Goal: Task Accomplishment & Management: Manage account settings

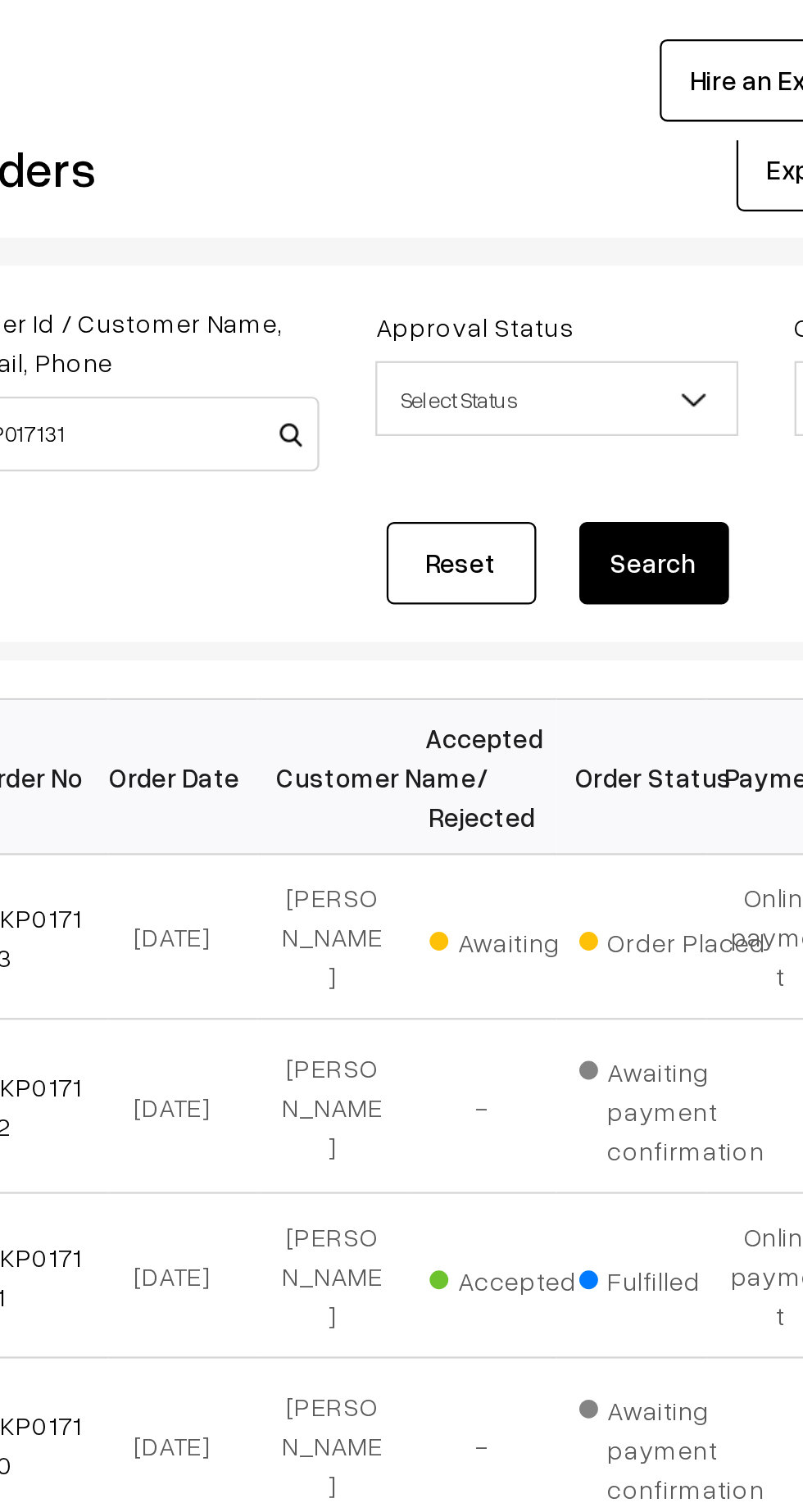
type input "KP017131"
click at [563, 276] on button "Search" at bounding box center [550, 280] width 65 height 36
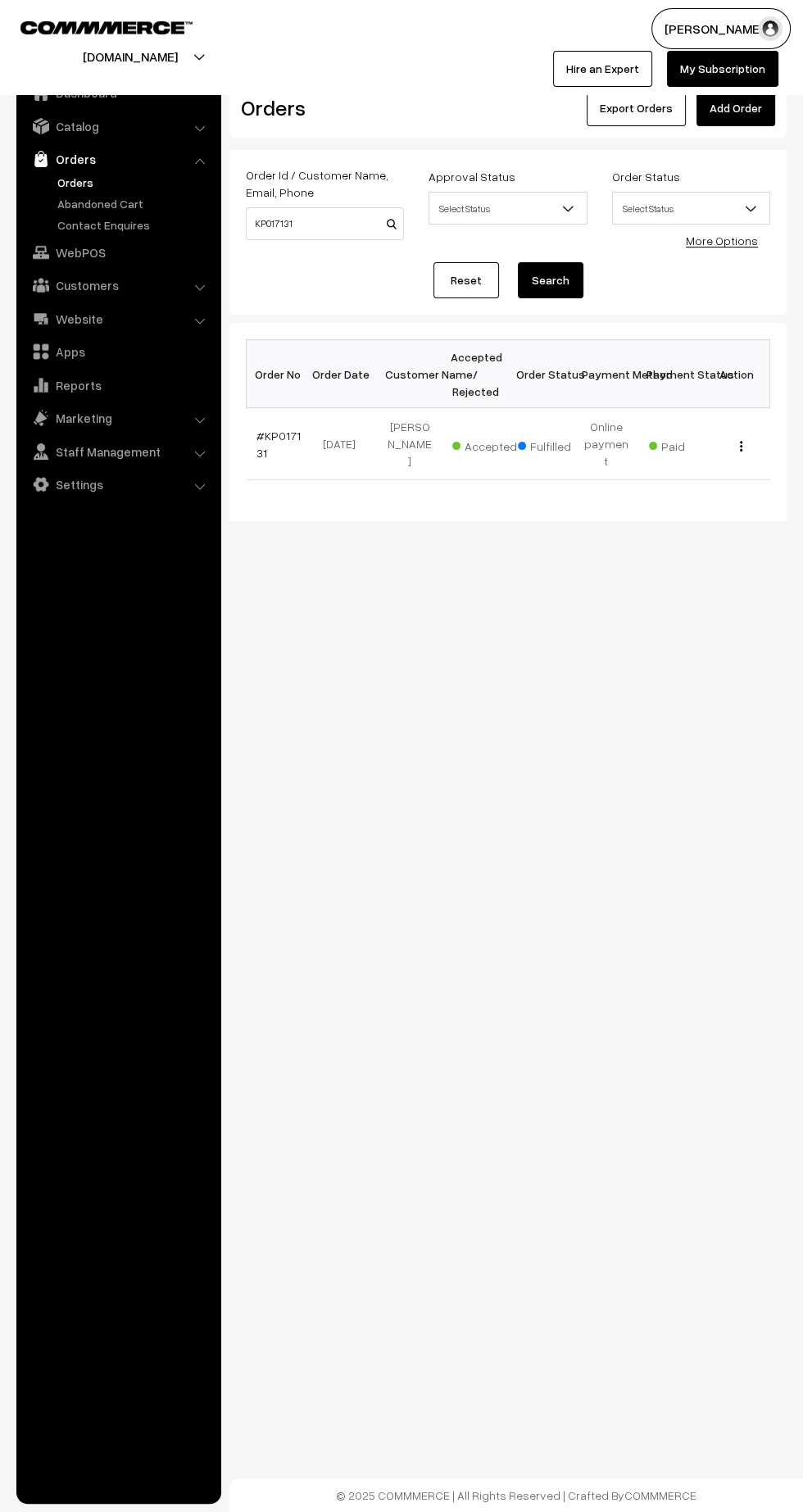
click at [277, 428] on link "#KP017131" at bounding box center [279, 443] width 44 height 31
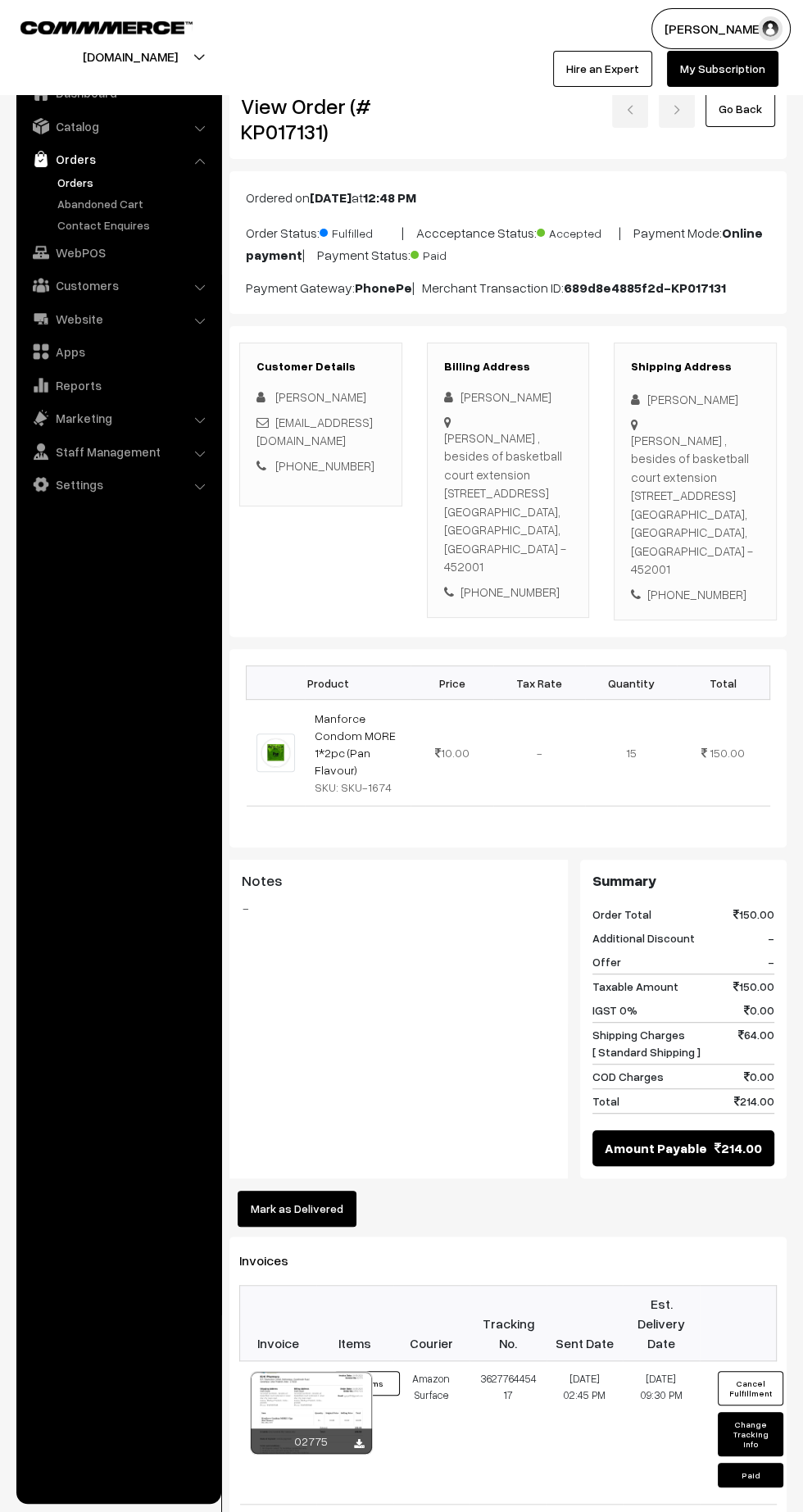
click at [753, 1412] on button "Change Tracking Info" at bounding box center [750, 1434] width 65 height 44
select select "5"
type input "362776445417"
type input "[DATE] 14:45"
type input "[DATE] 21:30"
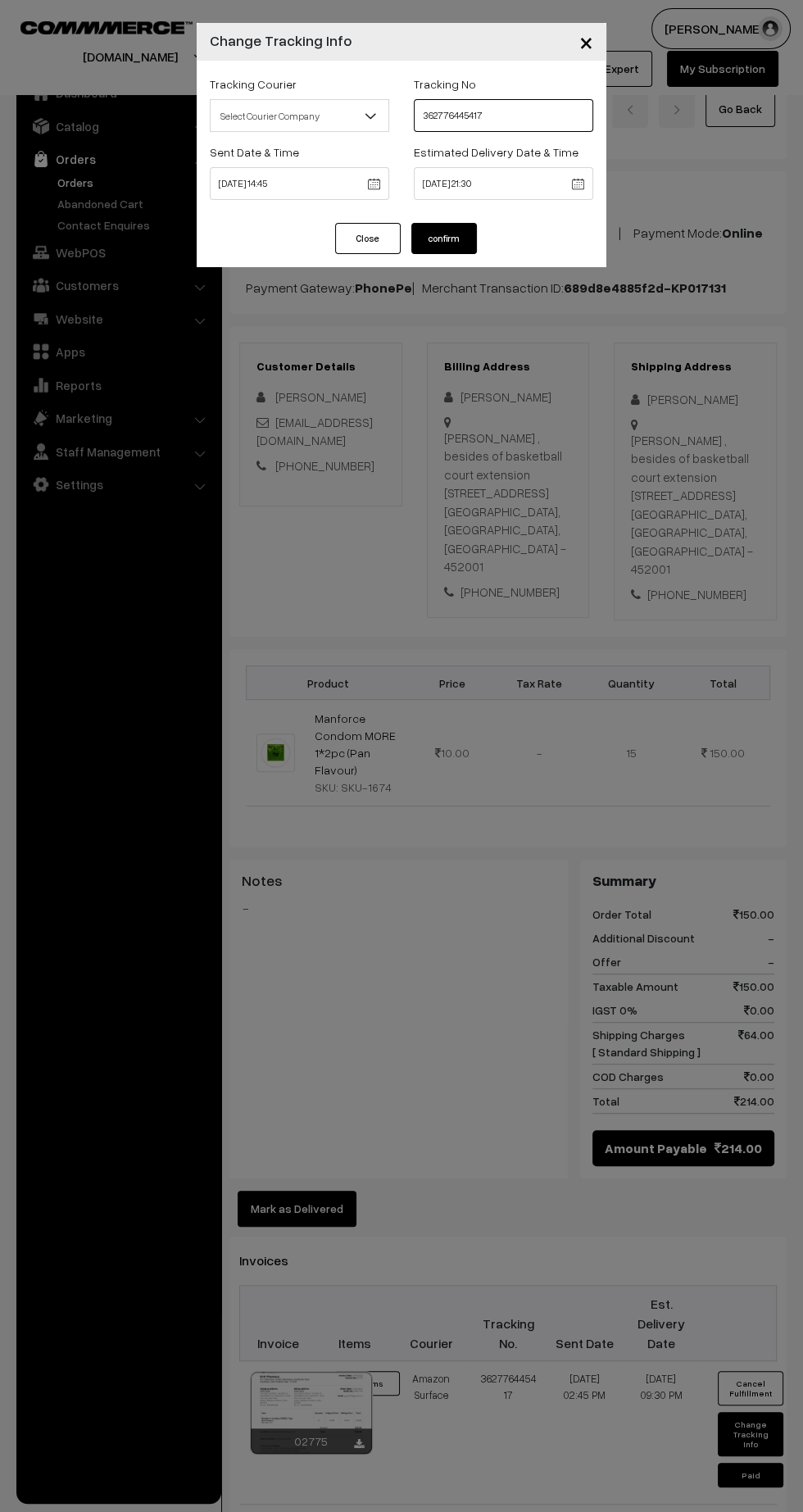
click at [489, 119] on input "362776445417" at bounding box center [503, 115] width 180 height 33
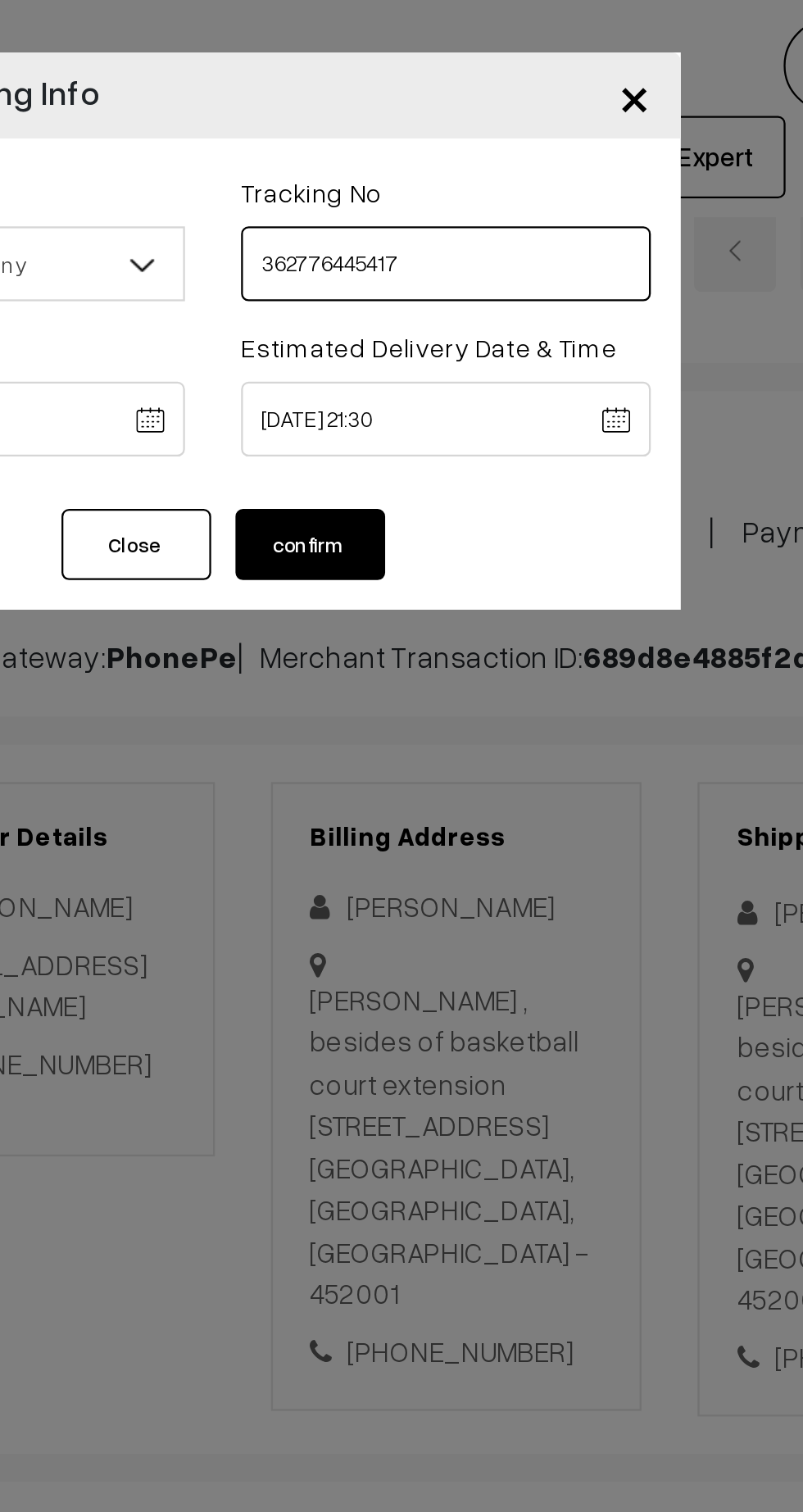
click at [446, 117] on input "362776445417" at bounding box center [503, 115] width 180 height 33
click at [539, 113] on input "362776445417" at bounding box center [503, 115] width 180 height 33
type input "3"
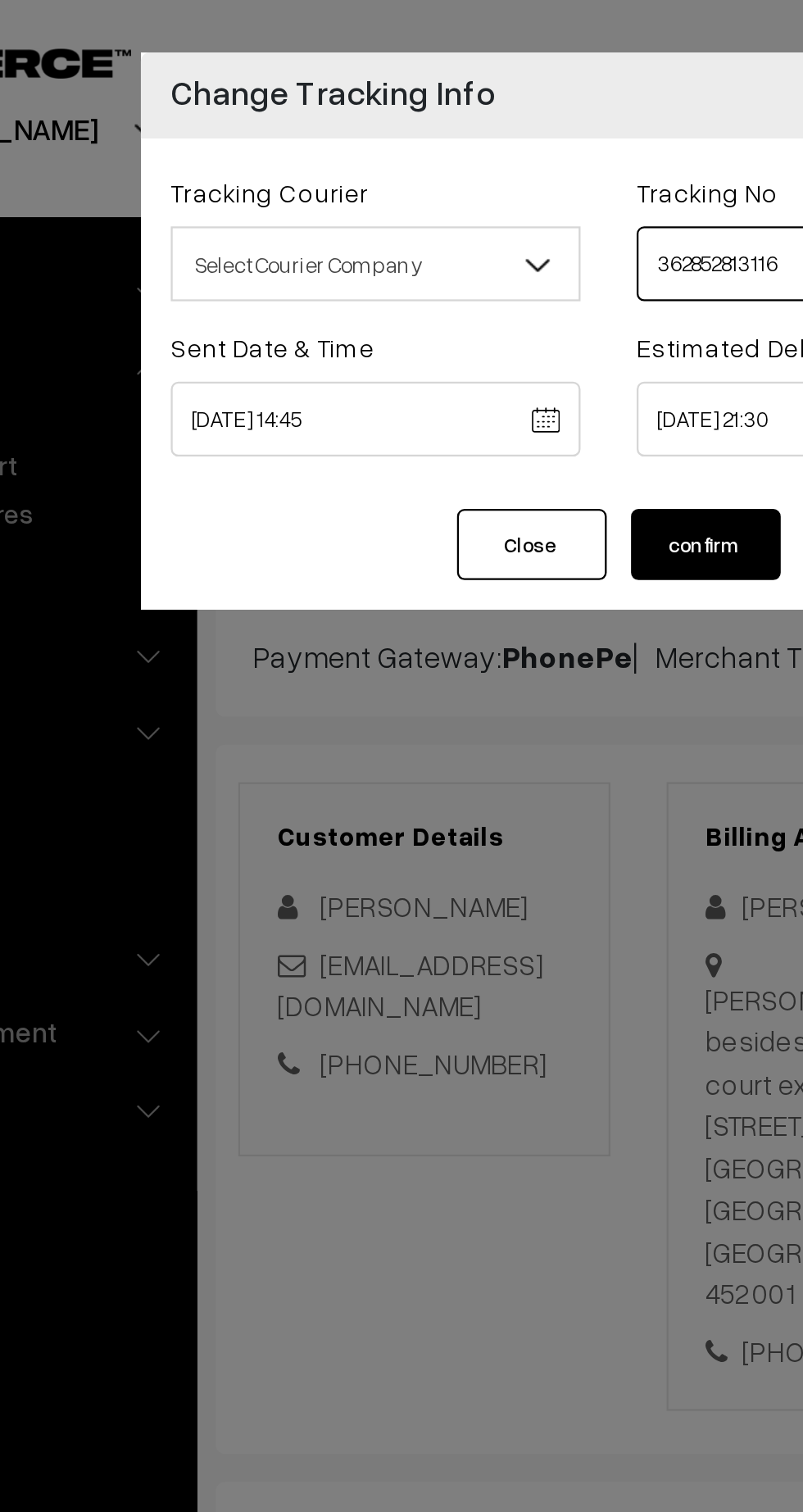
type input "362852813116"
click at [299, 184] on body "Thank you for showing interest. Our team will call you shortly. Close [DOMAIN_N…" at bounding box center [402, 1026] width 803 height 2053
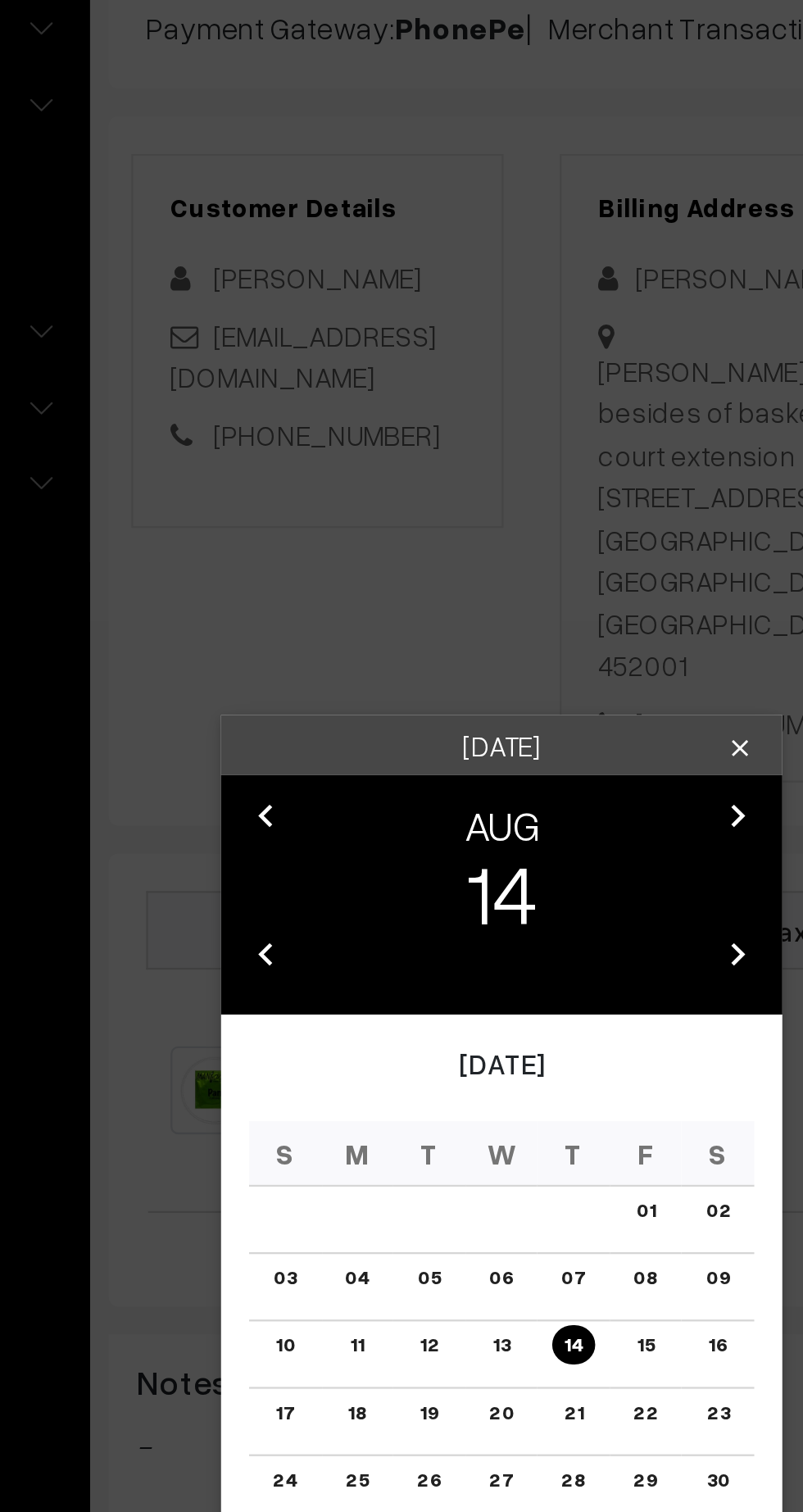
click at [344, 893] on link "18" at bounding box center [338, 893] width 18 height 17
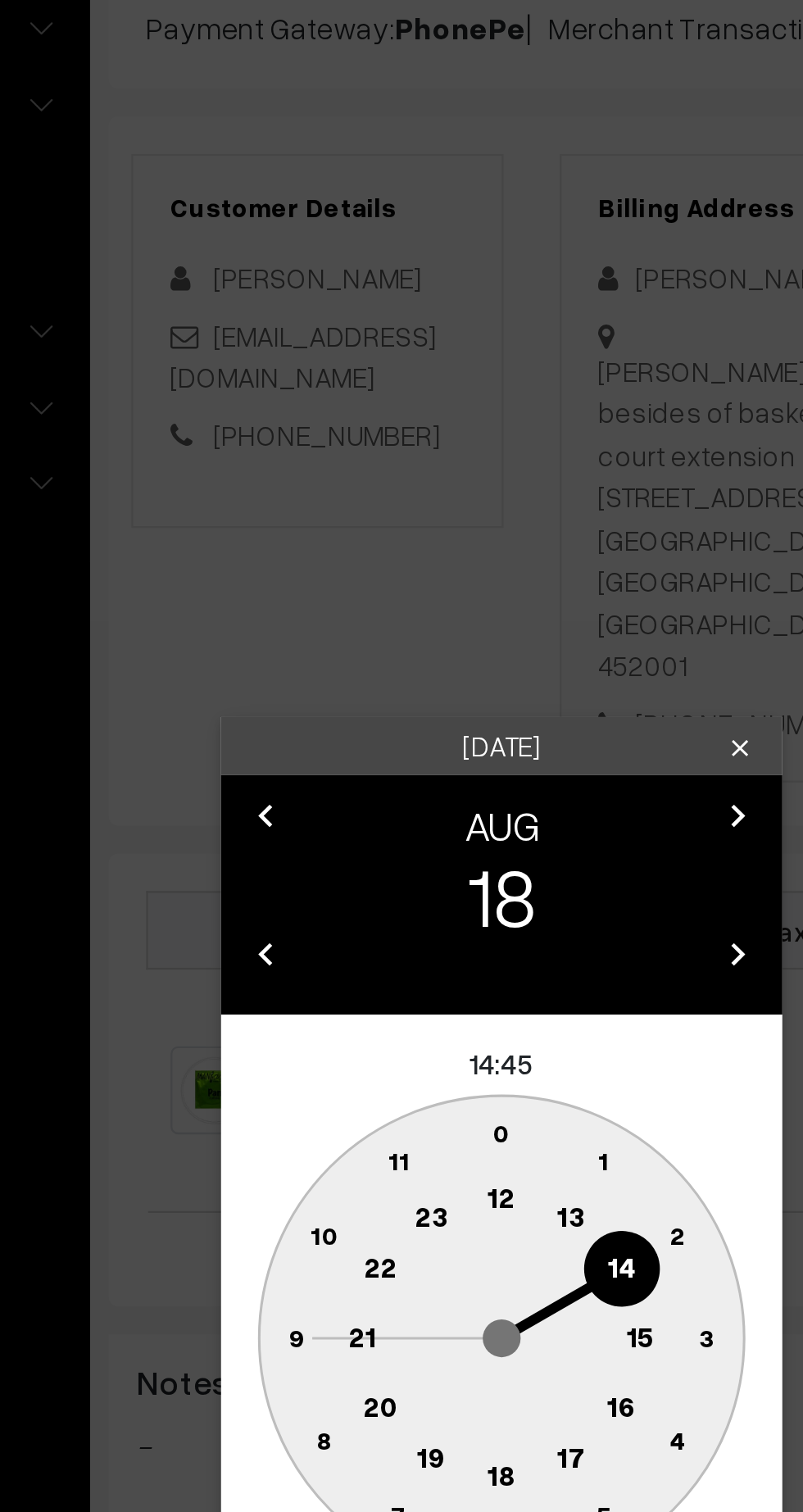
click at [402, 805] on text "12" at bounding box center [402, 799] width 12 height 15
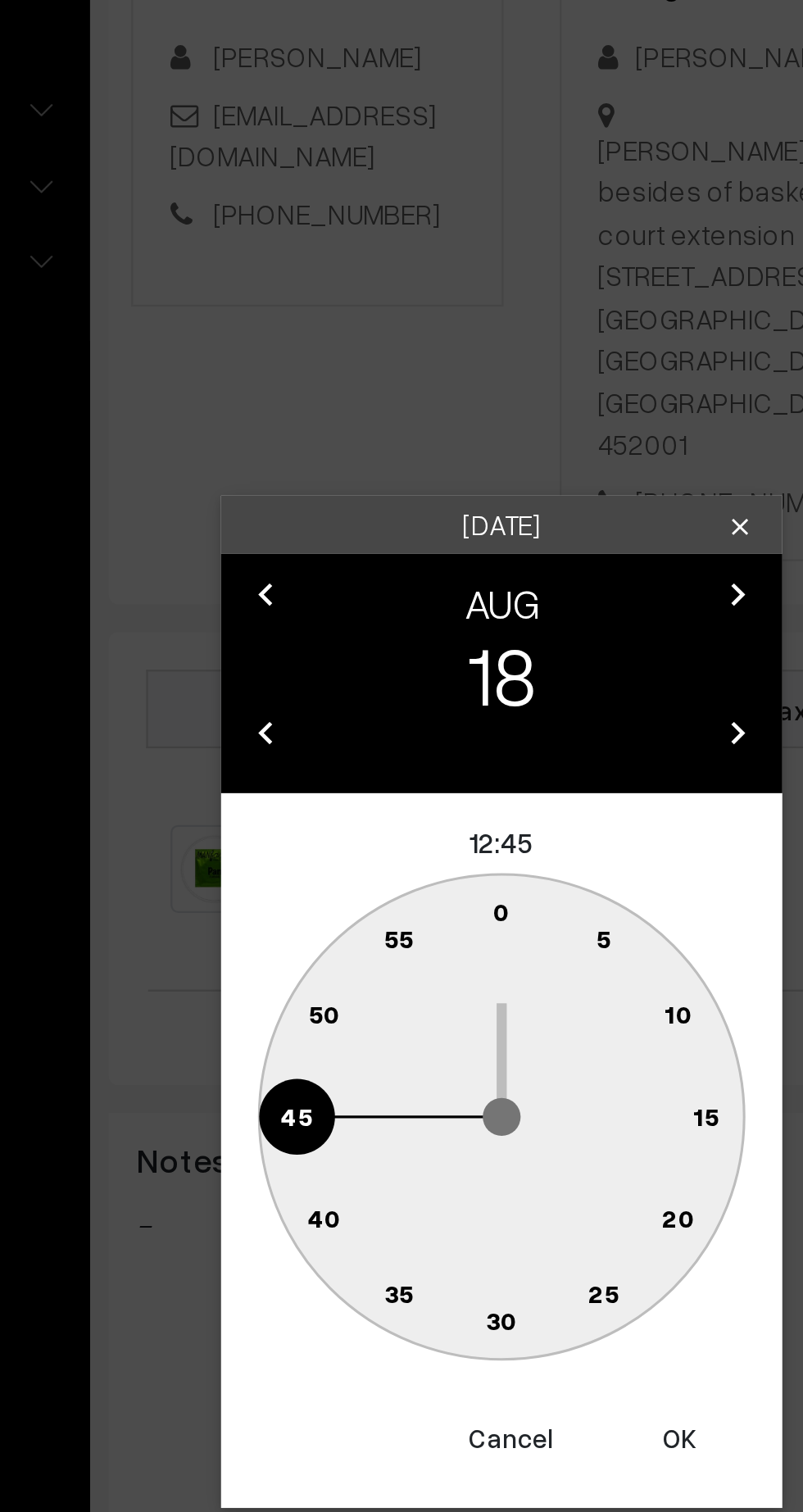
click at [484, 1000] on button "OK" at bounding box center [479, 1002] width 65 height 36
type input "[DATE] 12:45"
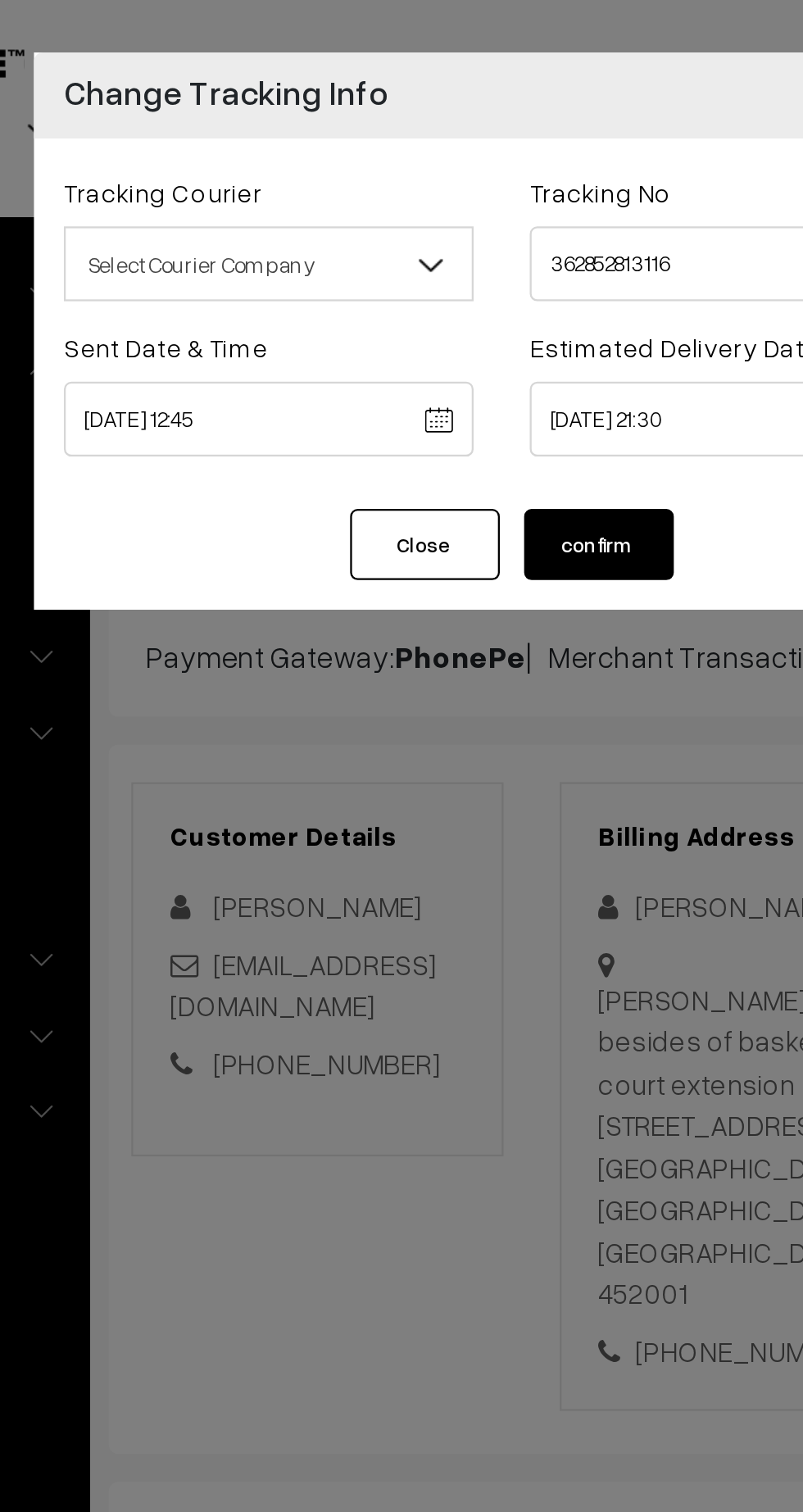
click at [484, 178] on body "Thank you for showing interest. Our team will call you shortly. Close [DOMAIN_N…" at bounding box center [402, 1026] width 803 height 2053
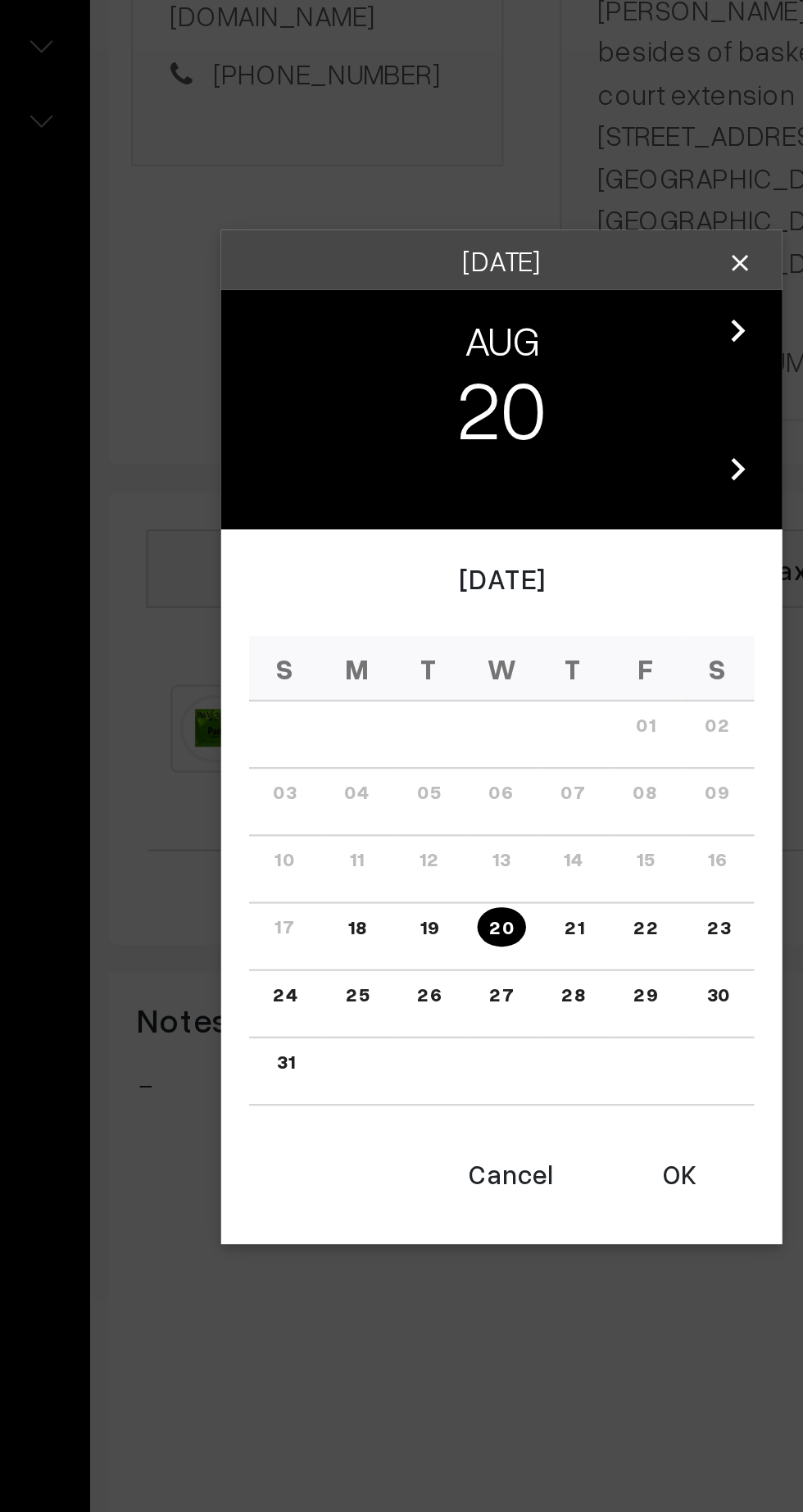
click at [498, 843] on link "23" at bounding box center [495, 839] width 19 height 17
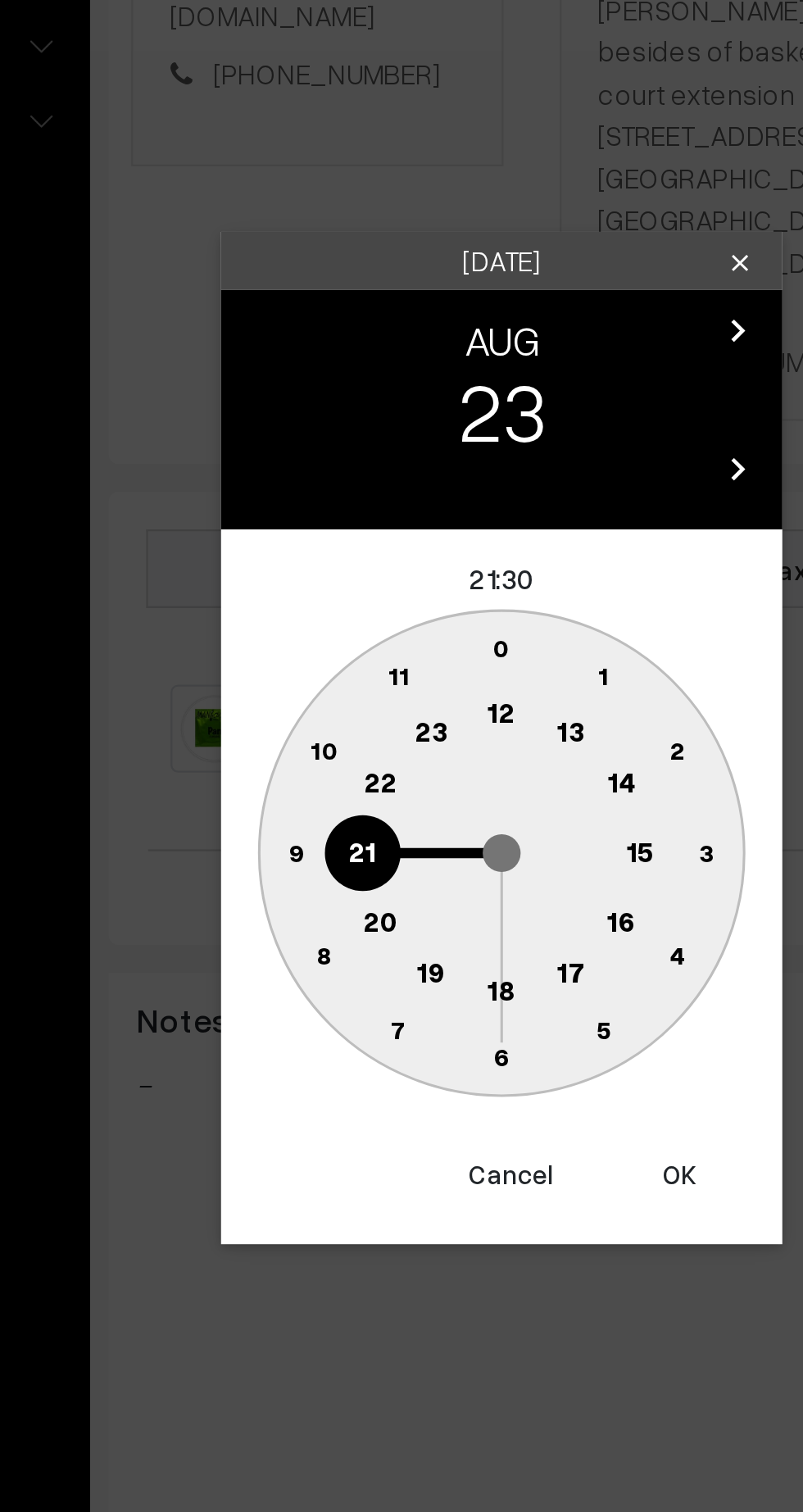
click at [479, 948] on button "OK" at bounding box center [479, 948] width 65 height 36
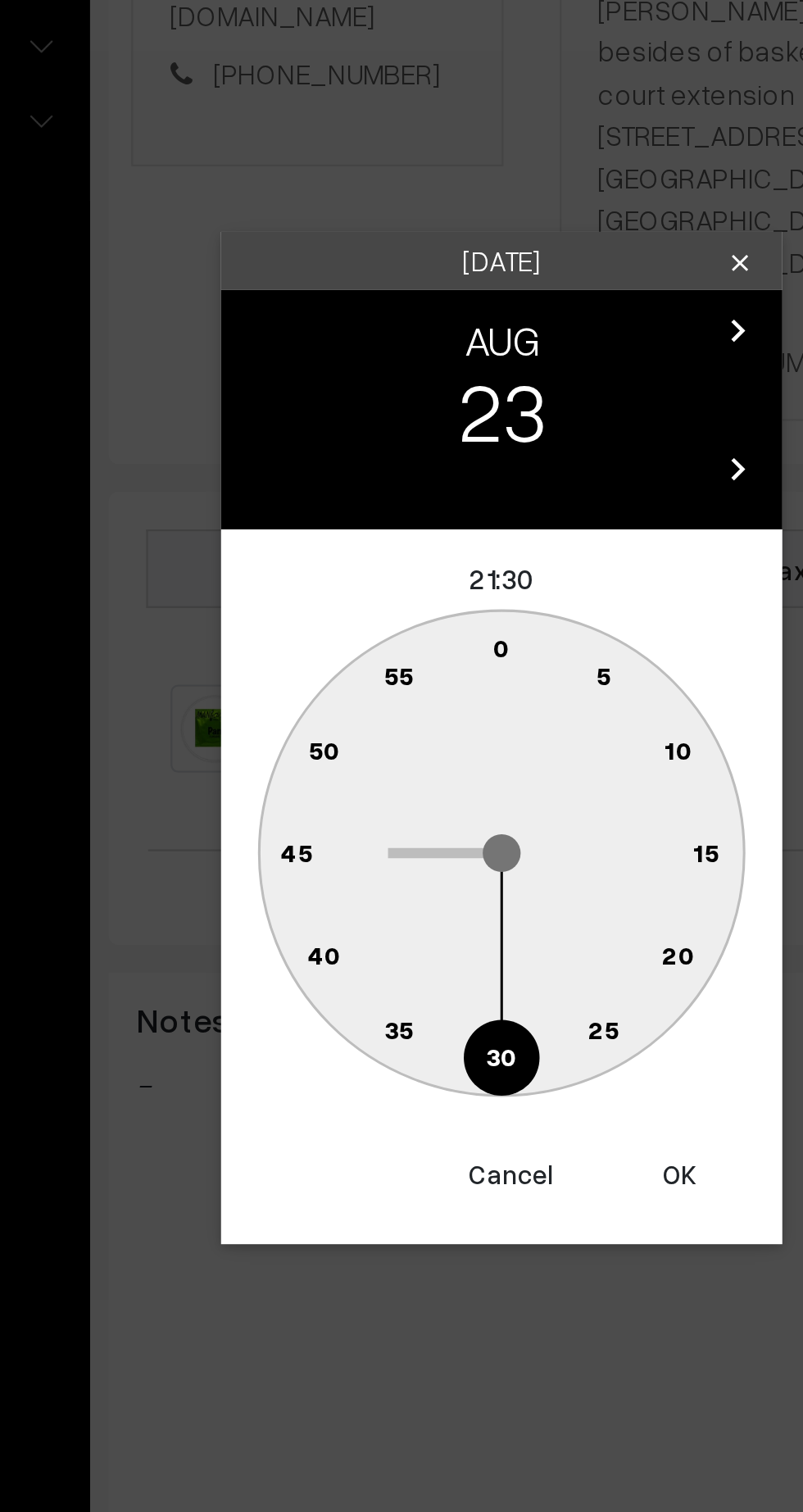
click at [474, 951] on button "OK" at bounding box center [479, 948] width 65 height 36
type input "[DATE] 21:30"
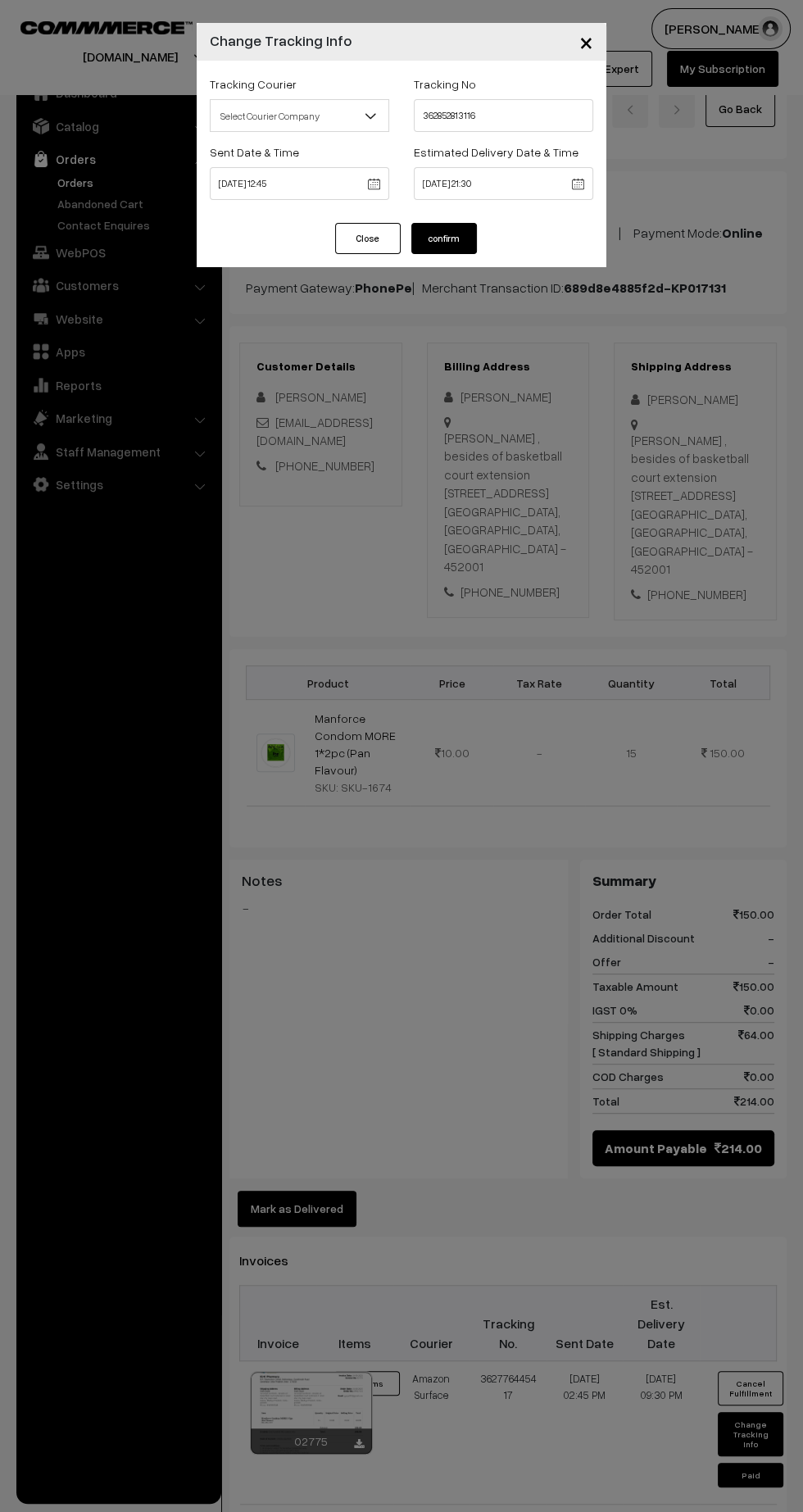
click at [458, 238] on button "confirm" at bounding box center [444, 238] width 65 height 31
